Goal: Task Accomplishment & Management: Complete application form

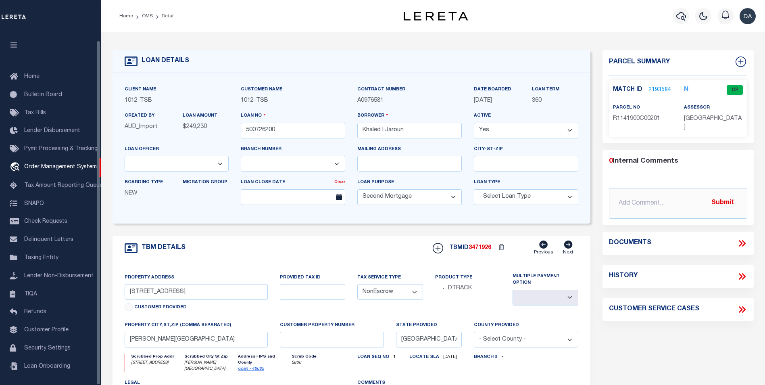
select select "9845"
select select "4117"
select select "100"
select select "NonEscrow"
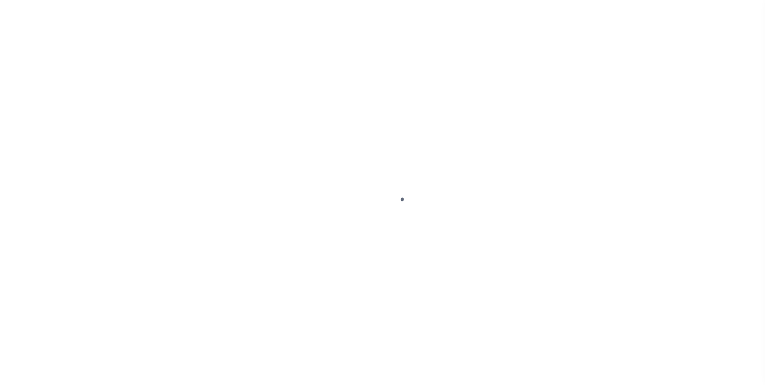
type input "500726200"
type input "Khaled I Jaroun"
select select
select select "100"
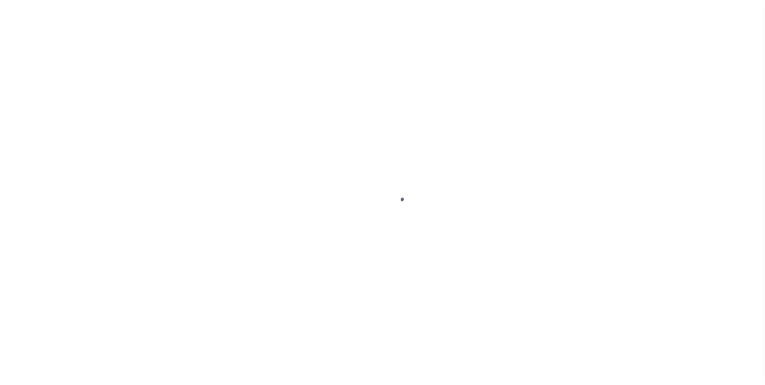
select select "NonEscrow"
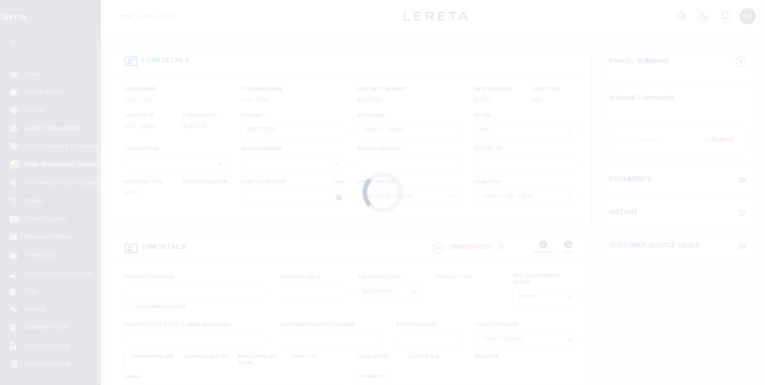
scroll to position [8, 0]
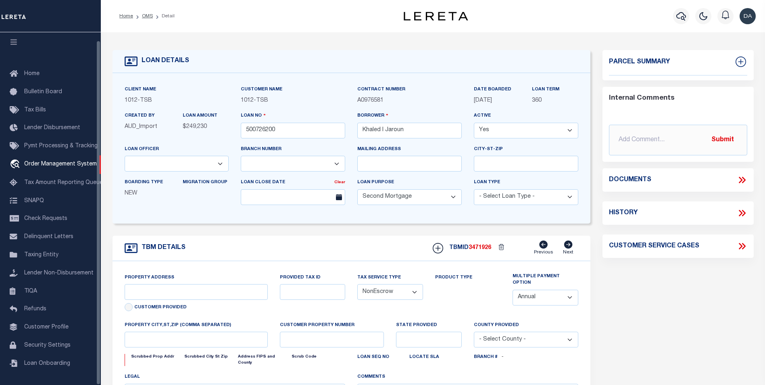
select select "4117"
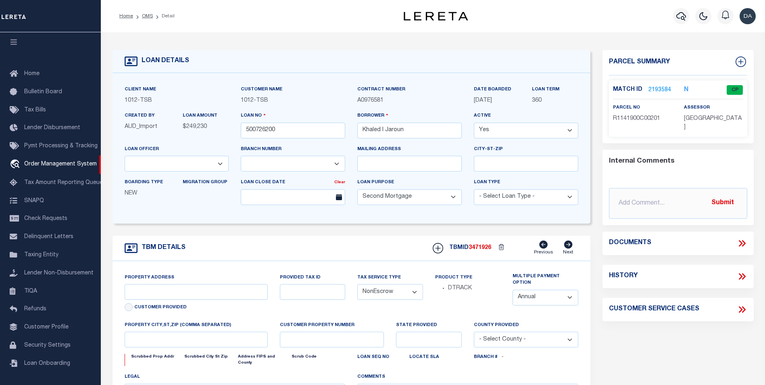
select select "9845"
type input "[STREET_ADDRESS]"
select select
type input "[PERSON_NAME][GEOGRAPHIC_DATA]"
type input "[GEOGRAPHIC_DATA]"
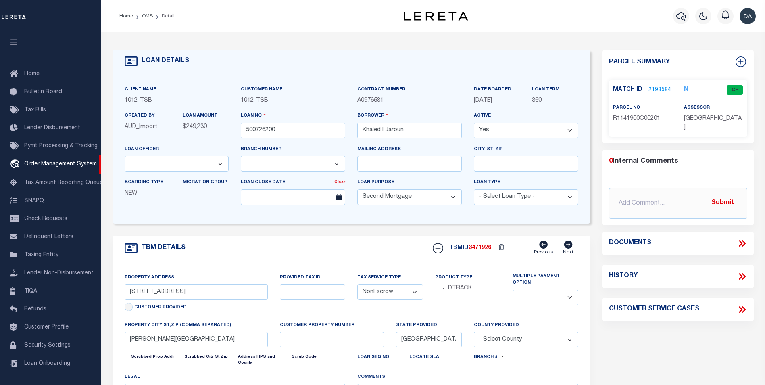
select select
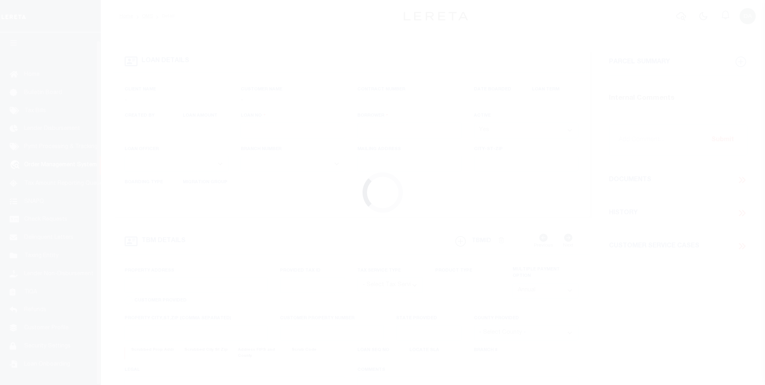
type input "500726200"
type input "Khaled I Jaroun"
select select
select select "100"
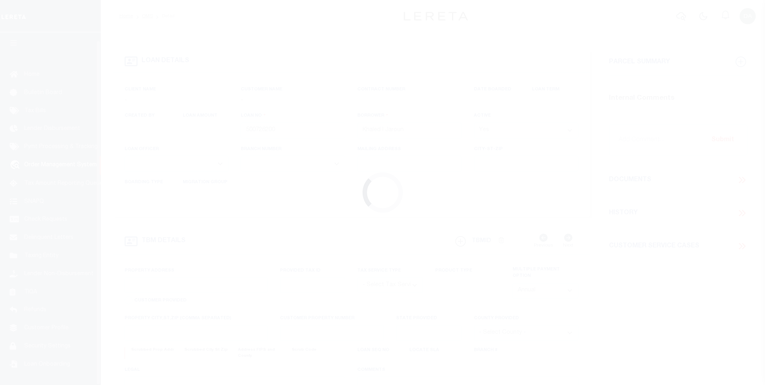
select select "NonEscrow"
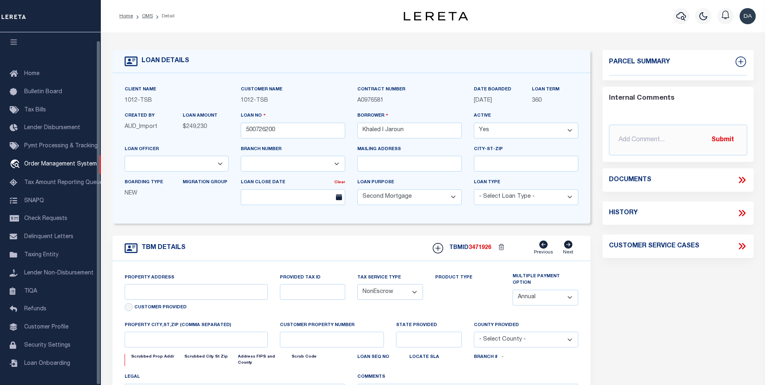
select select "9845"
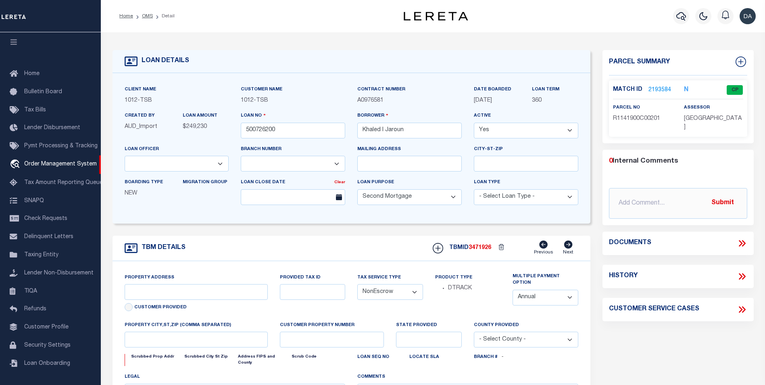
select select "4117"
type input "[STREET_ADDRESS]"
select select
type input "[PERSON_NAME][GEOGRAPHIC_DATA]"
type input "[GEOGRAPHIC_DATA]"
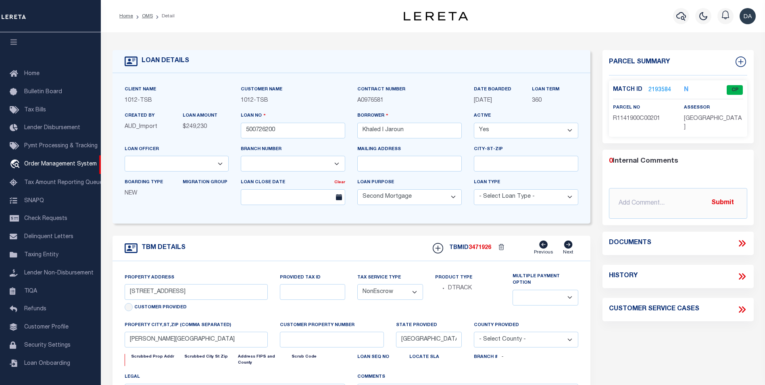
select select
click at [739, 238] on icon at bounding box center [742, 243] width 10 height 10
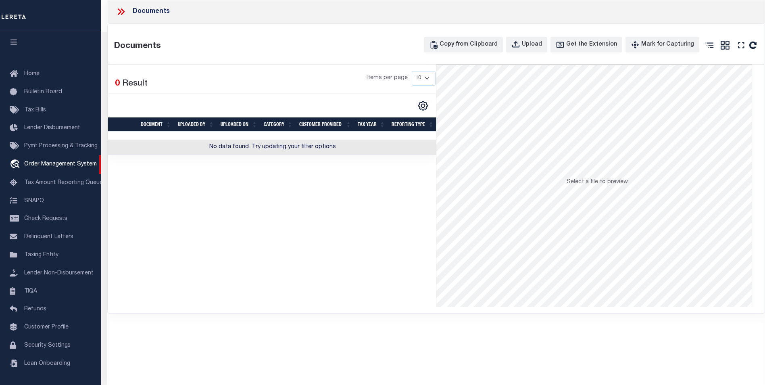
click at [117, 10] on icon at bounding box center [121, 11] width 10 height 10
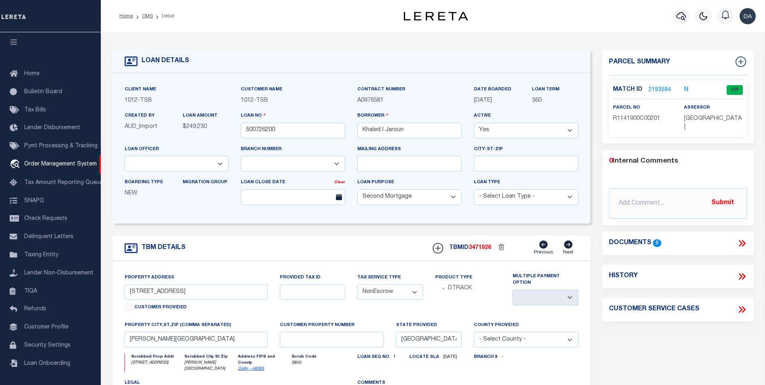
click at [740, 240] on icon at bounding box center [741, 243] width 4 height 6
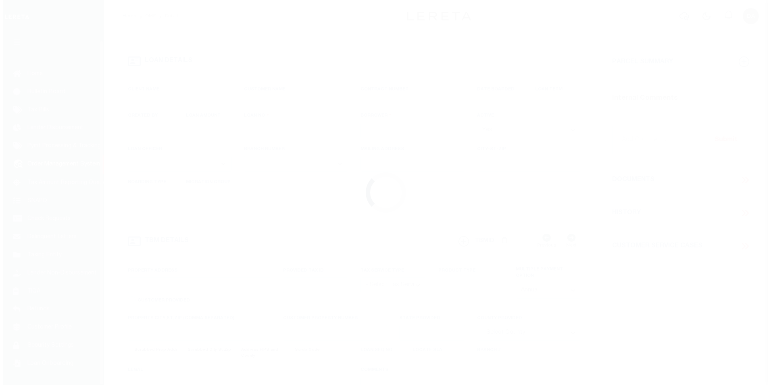
scroll to position [8, 0]
type input "500726200"
type input "Khaled I Jaroun"
select select
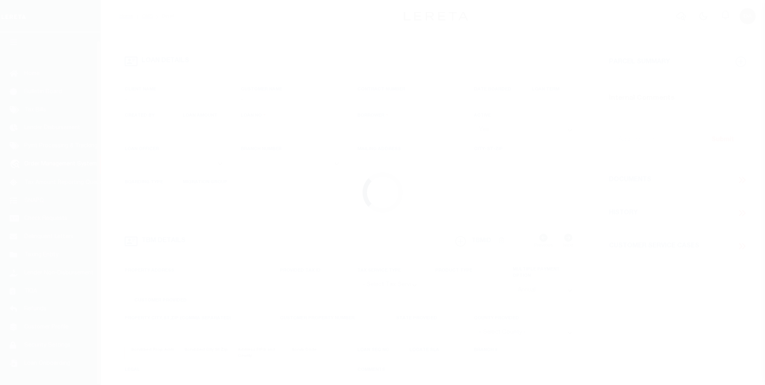
select select "100"
select select "NonEscrow"
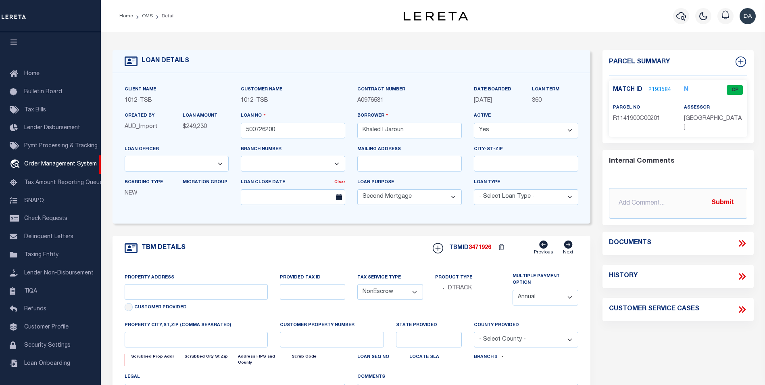
select select "9845"
select select "4117"
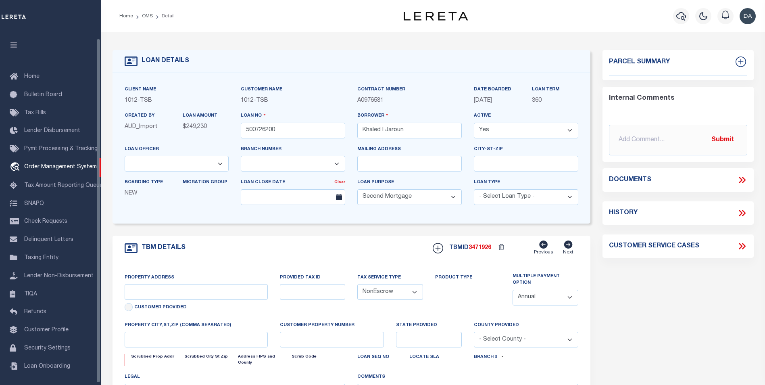
select select "100"
select select "NonEscrow"
select select "4117"
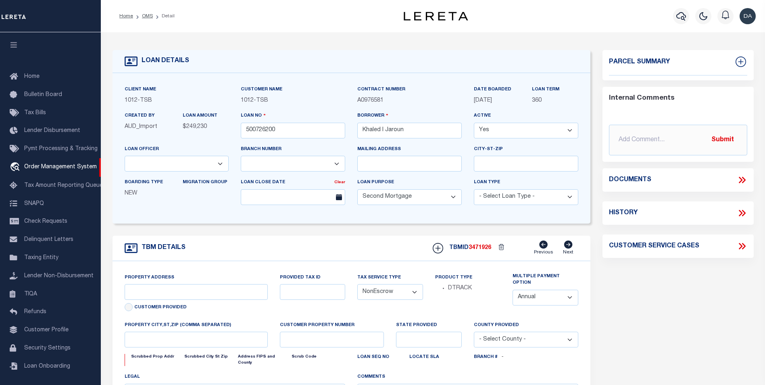
select select "9845"
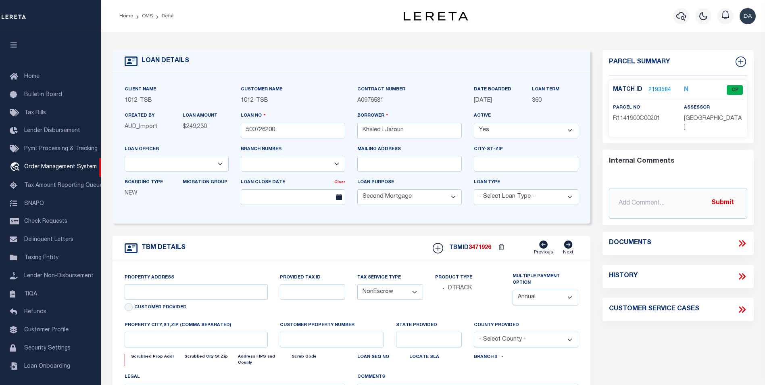
type input "[STREET_ADDRESS]"
select select
type input "[PERSON_NAME][GEOGRAPHIC_DATA]"
type input "[GEOGRAPHIC_DATA]"
select select
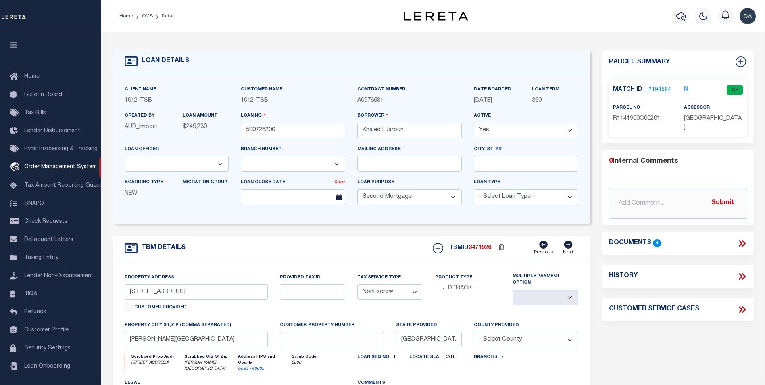
scroll to position [6, 0]
click at [740, 238] on icon at bounding box center [742, 243] width 10 height 10
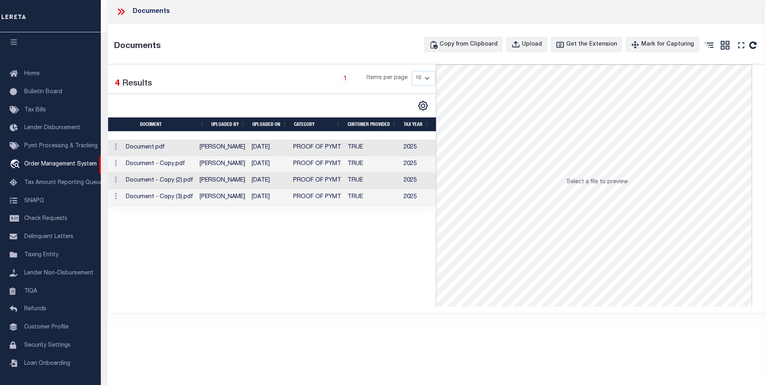
click at [147, 148] on td "Document.pdf" at bounding box center [160, 148] width 74 height 17
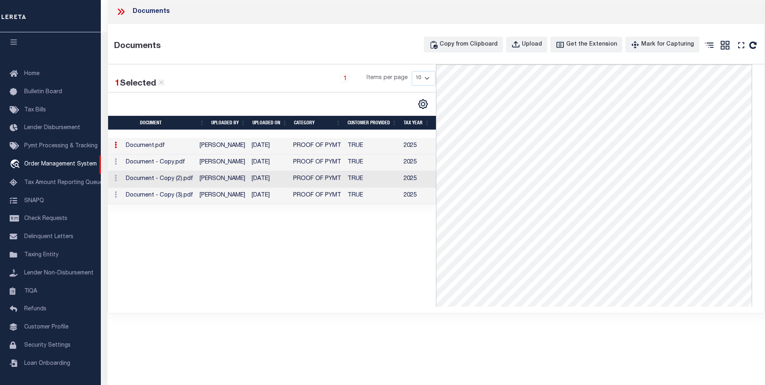
click at [241, 307] on div "Documents Copy from Clipboard Upload Get the Extension Mark for Capturing Got i…" at bounding box center [436, 168] width 657 height 289
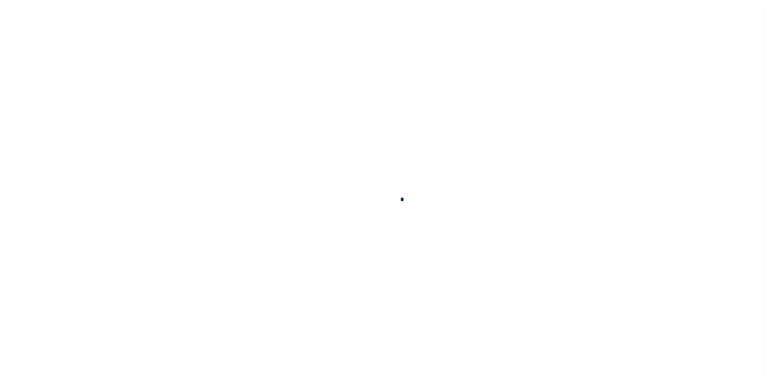
type input "500726200"
type input "Khaled I Jaroun"
select select
select select "100"
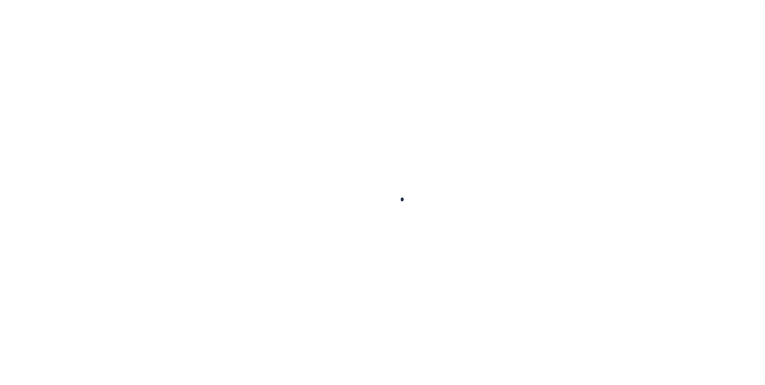
select select "NonEscrow"
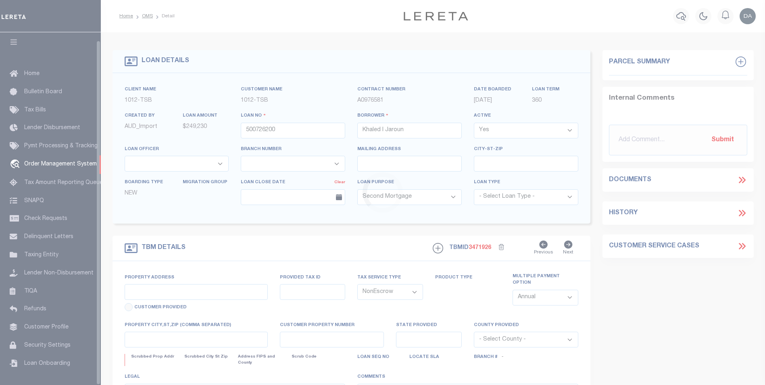
select select "4117"
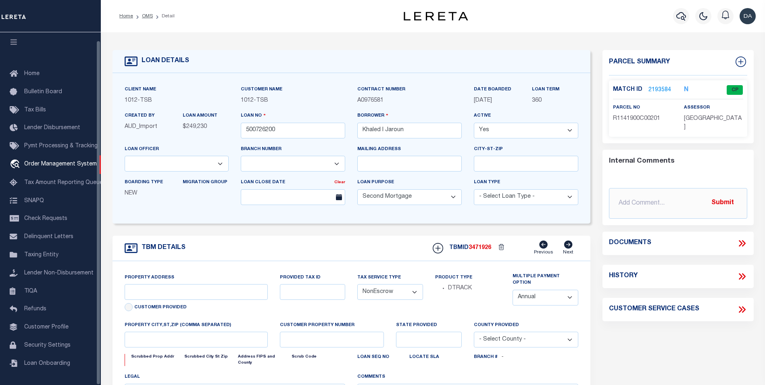
select select "9845"
type input "[STREET_ADDRESS]"
select select
type input "[PERSON_NAME][GEOGRAPHIC_DATA]"
type input "[GEOGRAPHIC_DATA]"
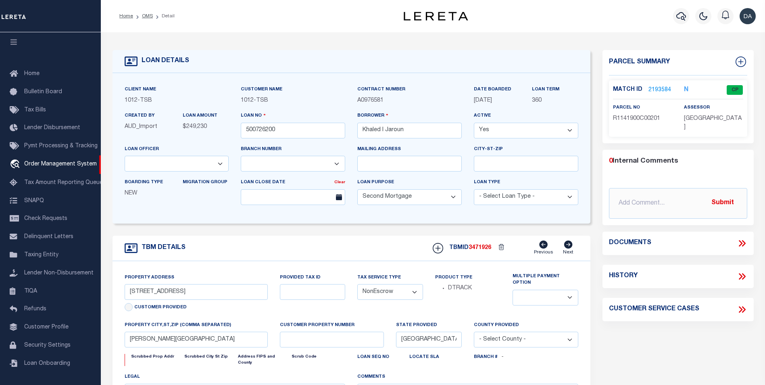
select select
click at [743, 238] on icon at bounding box center [742, 243] width 10 height 10
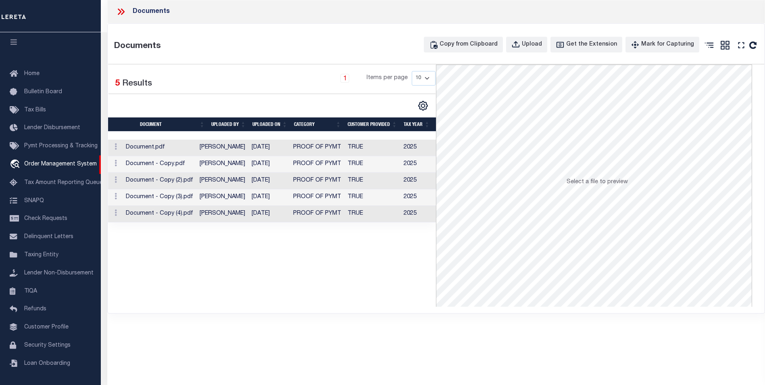
click at [242, 148] on td "[PERSON_NAME]" at bounding box center [222, 148] width 52 height 17
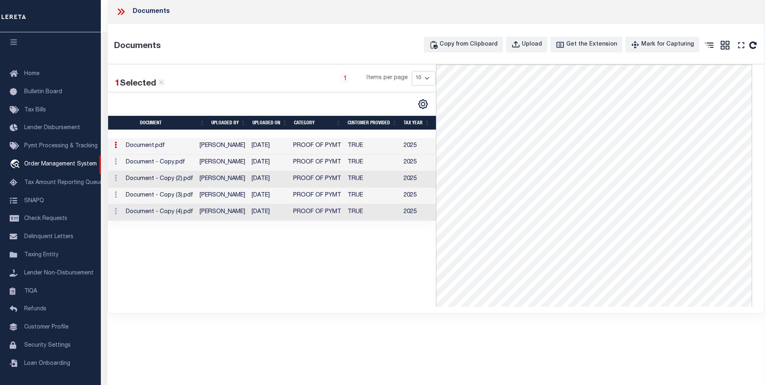
click at [328, 266] on div "1 Selected 5 Results 1 Items per page 10 25 50 100" at bounding box center [272, 186] width 328 height 242
